Goal: Transaction & Acquisition: Book appointment/travel/reservation

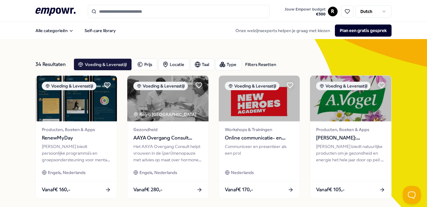
click at [119, 15] on input "Search for products, categories or subcategories" at bounding box center [179, 11] width 182 height 13
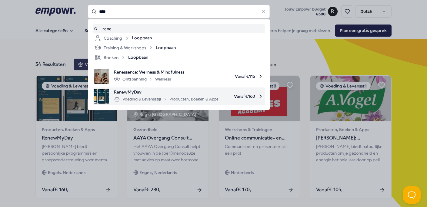
click at [149, 97] on div "Voeding & Levensstijl Producten, Boeken & Apps" at bounding box center [166, 99] width 105 height 7
type input "****"
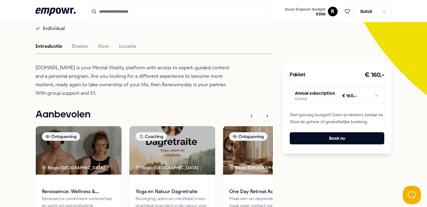
scroll to position [134, 0]
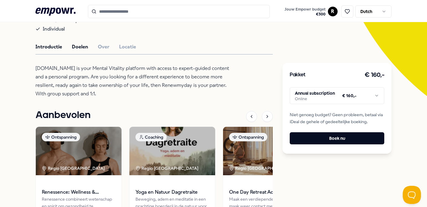
click at [75, 48] on button "Doelen" at bounding box center [80, 47] width 16 height 8
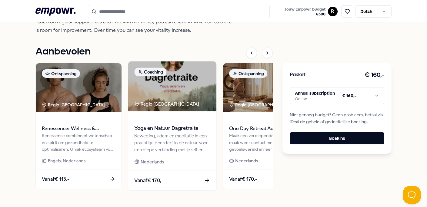
scroll to position [252, 0]
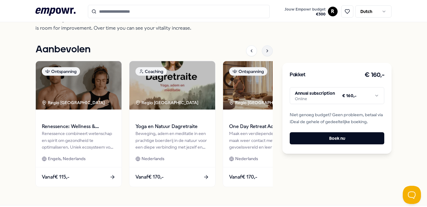
click at [267, 55] on div at bounding box center [267, 50] width 11 height 11
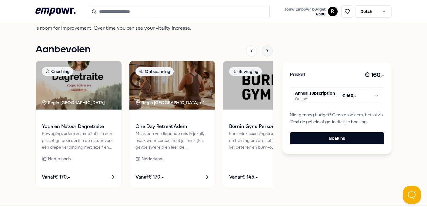
click at [267, 56] on div at bounding box center [267, 50] width 11 height 11
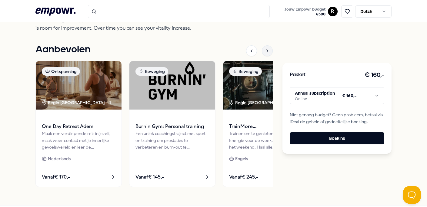
click at [267, 56] on div at bounding box center [267, 50] width 11 height 11
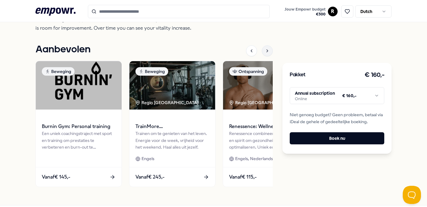
click at [267, 56] on div at bounding box center [267, 50] width 11 height 11
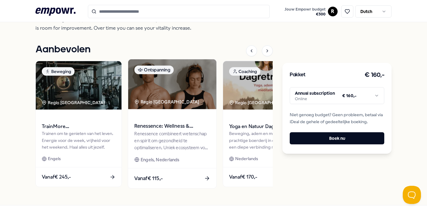
click at [160, 127] on span "Renessence: Wellness & Mindfulness" at bounding box center [173, 127] width 76 height 8
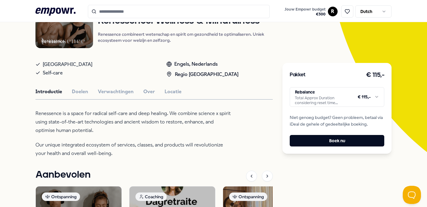
scroll to position [79, 0]
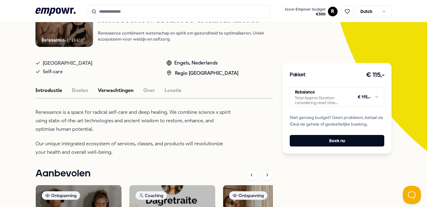
click at [117, 91] on button "Verwachtingen" at bounding box center [116, 91] width 36 height 8
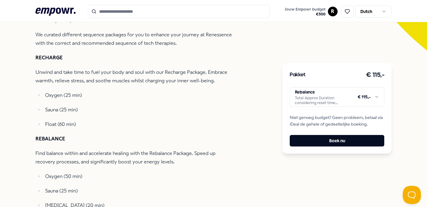
scroll to position [189, 0]
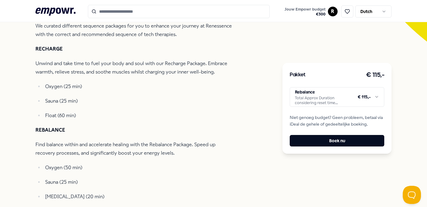
click at [334, 99] on html ".empowr-logo_svg__cls-1{fill:#03032f} Jouw Empowr budget € 300 R Dutch Alle cat…" at bounding box center [213, 103] width 427 height 207
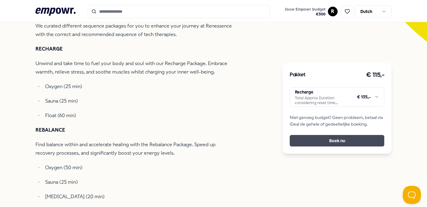
click at [338, 143] on button "Boek nu" at bounding box center [337, 141] width 95 height 12
